Goal: Download file/media

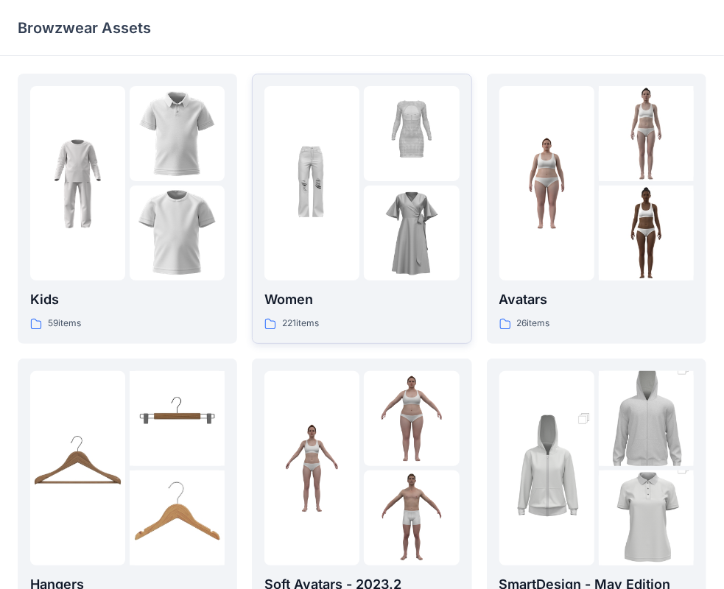
click at [323, 324] on div "221 items" at bounding box center [361, 323] width 194 height 15
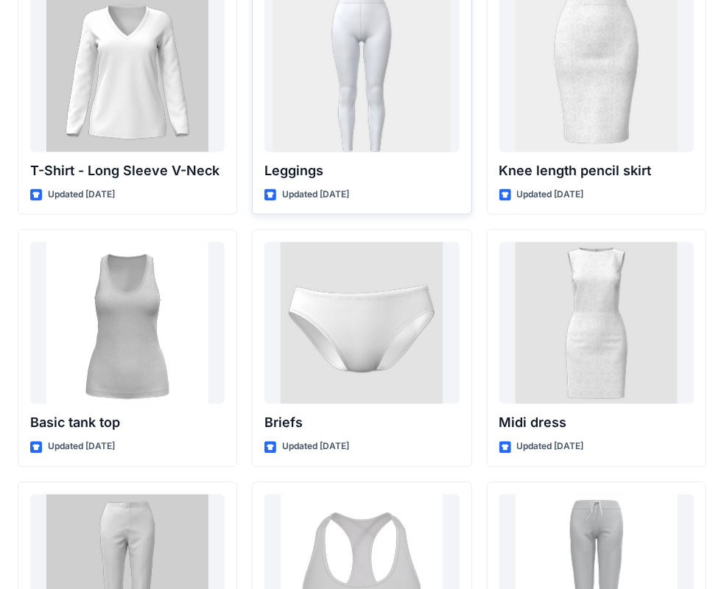
scroll to position [11932, 0]
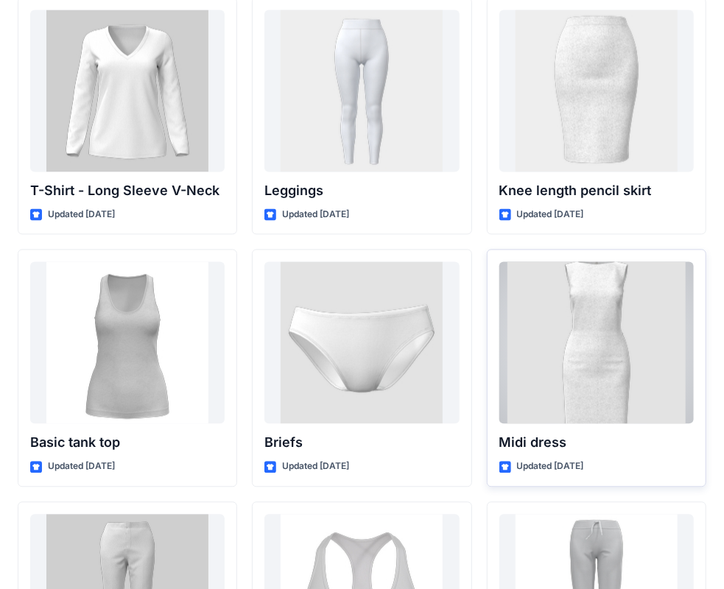
click at [541, 287] on div at bounding box center [596, 343] width 194 height 162
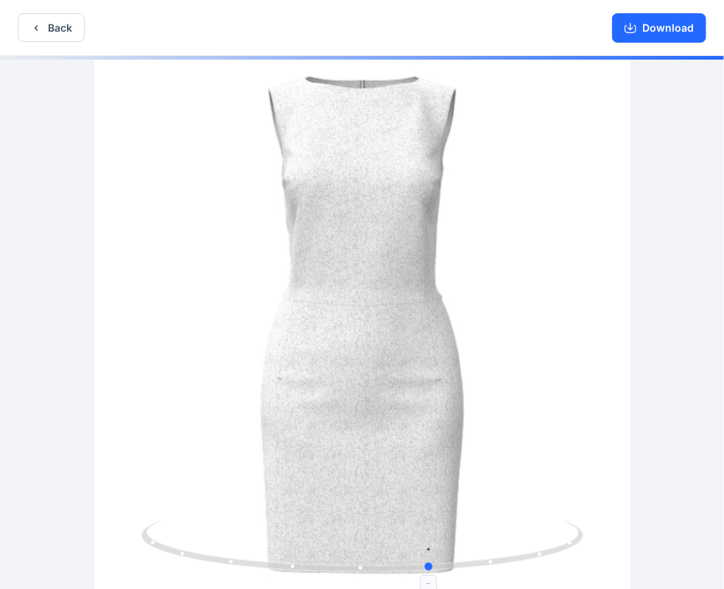
drag, startPoint x: 362, startPoint y: 561, endPoint x: 434, endPoint y: 568, distance: 72.5
click at [432, 569] on circle at bounding box center [429, 567] width 9 height 9
drag, startPoint x: 432, startPoint y: 569, endPoint x: 412, endPoint y: 576, distance: 21.7
click at [412, 576] on icon at bounding box center [364, 548] width 446 height 55
click at [655, 26] on button "Download" at bounding box center [659, 27] width 94 height 29
